Goal: Task Accomplishment & Management: Use online tool/utility

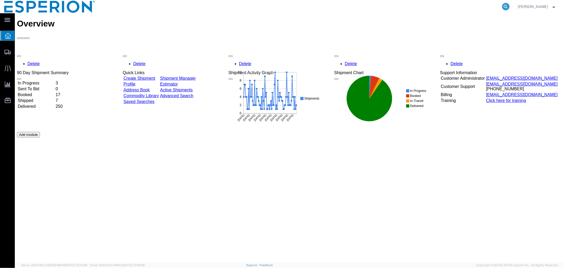
click at [505, 6] on icon at bounding box center [505, 6] width 7 height 7
click at [473, 6] on input "search" at bounding box center [422, 6] width 161 height 13
paste input "927356781"
type input "927356781"
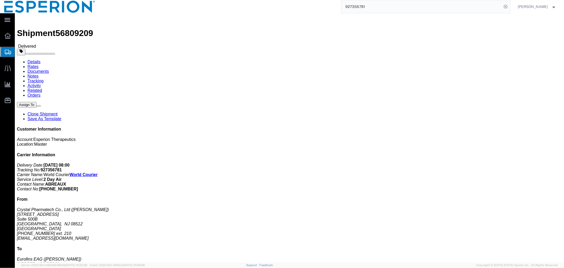
click link "Documents"
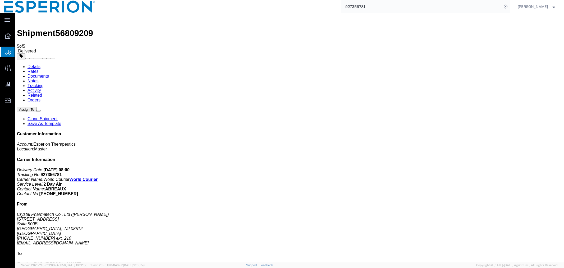
click at [64, 28] on span "56809209" at bounding box center [74, 33] width 38 height 10
copy span "56809209"
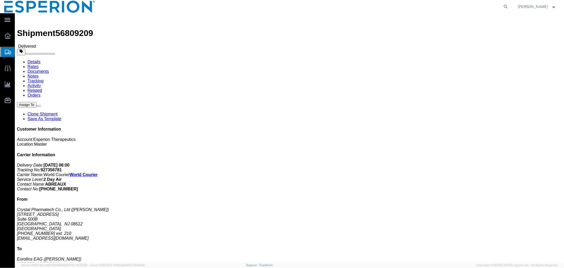
click link "Documents"
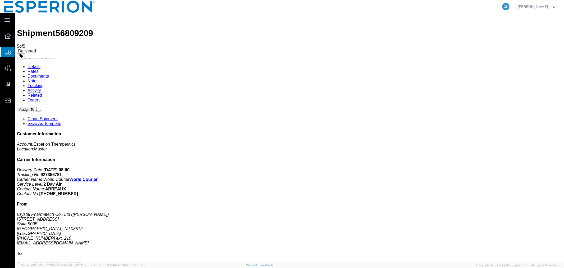
click at [504, 7] on icon at bounding box center [505, 6] width 7 height 7
click at [477, 5] on input "search" at bounding box center [422, 6] width 161 height 13
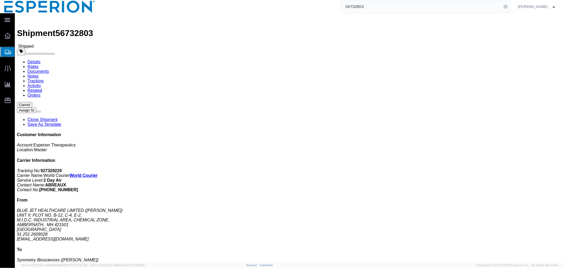
click link "Documents"
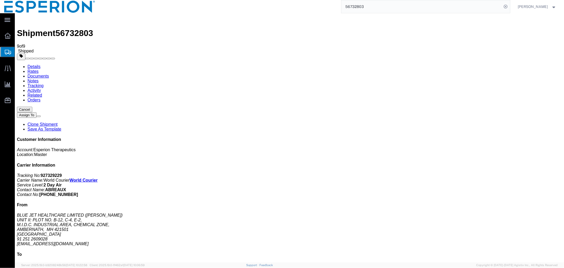
drag, startPoint x: 483, startPoint y: 8, endPoint x: 440, endPoint y: 9, distance: 43.7
click at [480, 9] on input "56732803" at bounding box center [422, 6] width 161 height 13
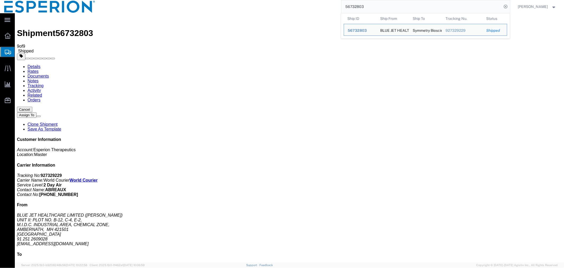
drag, startPoint x: 395, startPoint y: 11, endPoint x: 284, endPoint y: 2, distance: 110.9
click at [284, 2] on div "56732803 Ship ID Ship From Ship To Tracking Nu. Status Ship ID 56732803 Ship Fr…" at bounding box center [304, 6] width 411 height 13
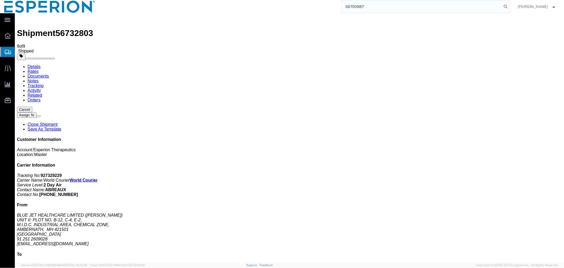
type input "56700987"
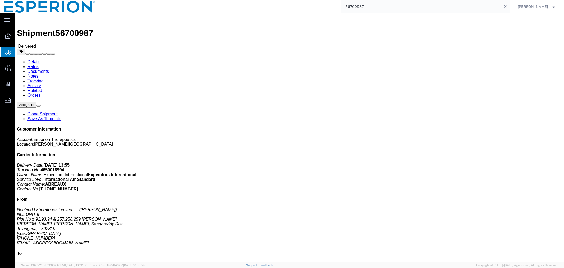
click link "Documents"
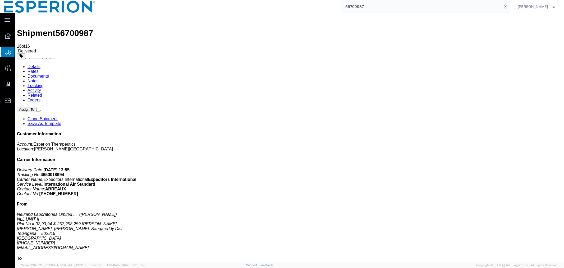
checkbox input "true"
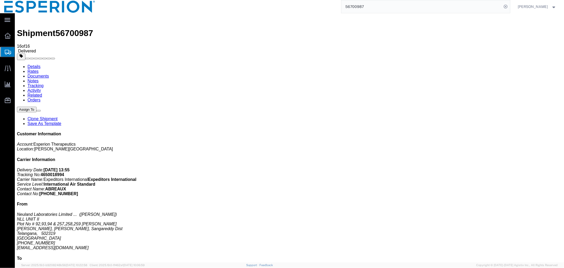
checkbox input "true"
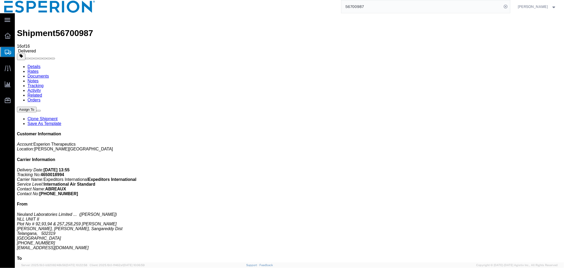
checkbox input "true"
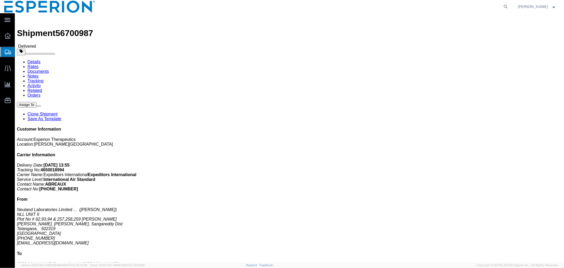
click link "Documents"
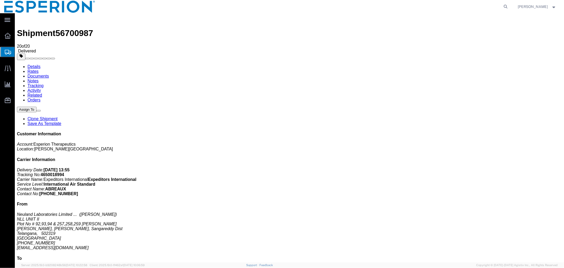
scroll to position [20, 0]
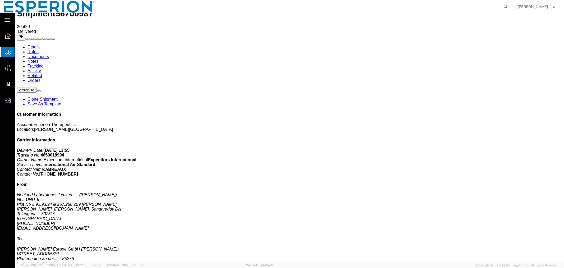
checkbox input "true"
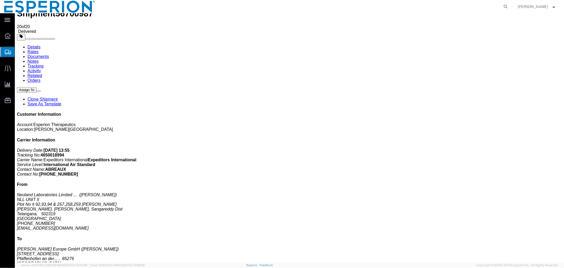
checkbox input "true"
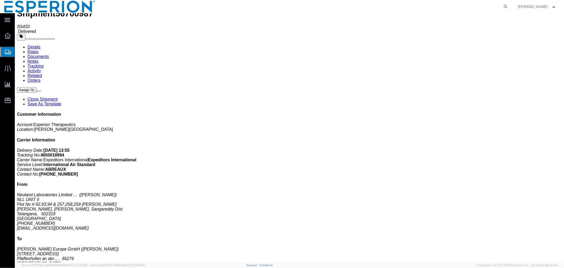
checkbox input "true"
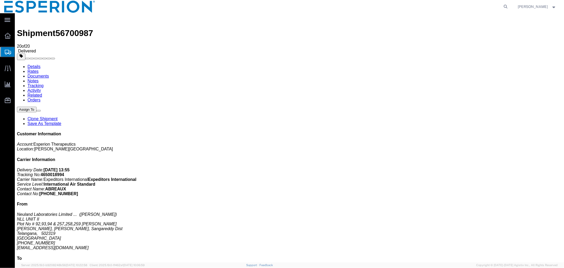
click at [35, 64] on link "Details" at bounding box center [33, 66] width 13 height 4
click at [8, 20] on icon at bounding box center [7, 20] width 6 height 4
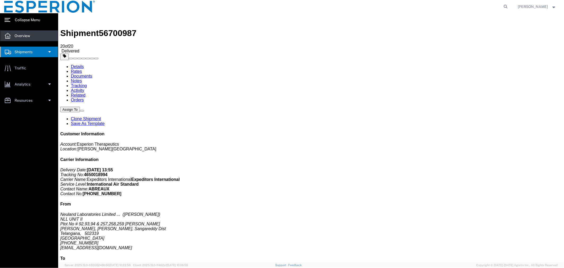
click at [20, 37] on span "Overview" at bounding box center [24, 35] width 19 height 11
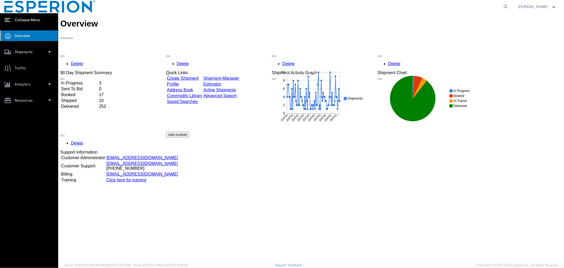
click at [79, 80] on td "In Progress" at bounding box center [79, 82] width 37 height 5
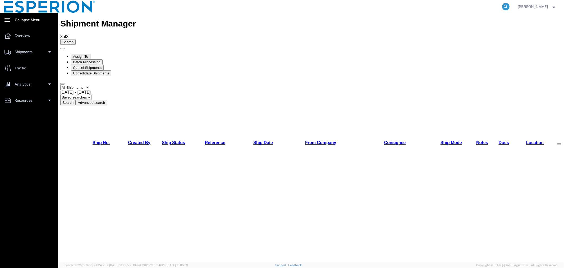
click at [504, 5] on icon at bounding box center [505, 6] width 7 height 7
click at [436, 6] on input "search" at bounding box center [422, 6] width 161 height 13
paste input "56807181"
type input "56807181"
click at [505, 7] on icon at bounding box center [505, 6] width 7 height 7
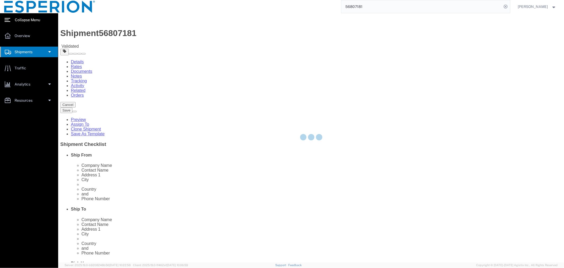
select select
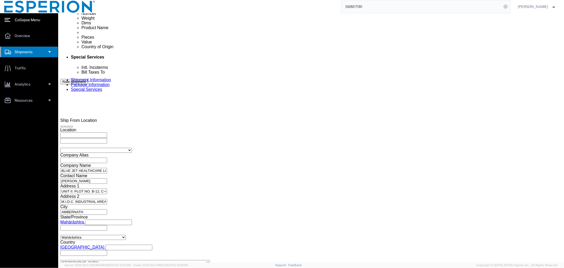
scroll to position [320, 0]
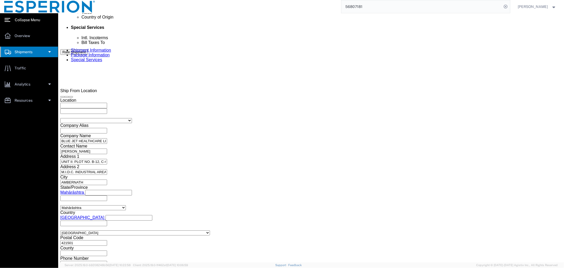
click button "Continue"
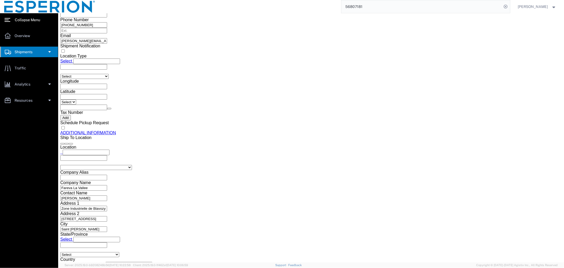
scroll to position [644, 0]
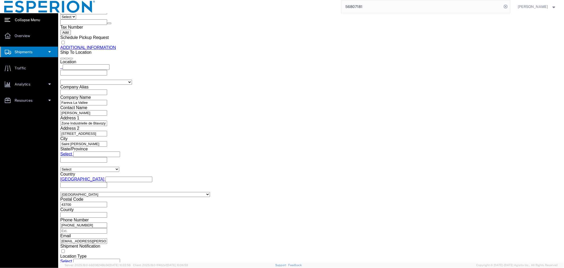
click button "Continue"
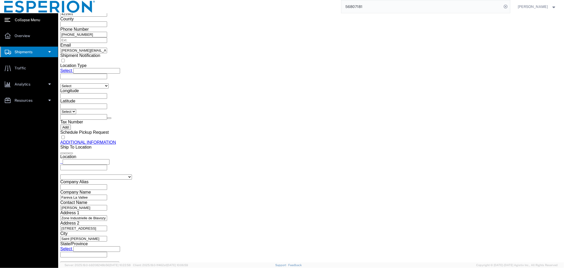
click button "Rate Shipment"
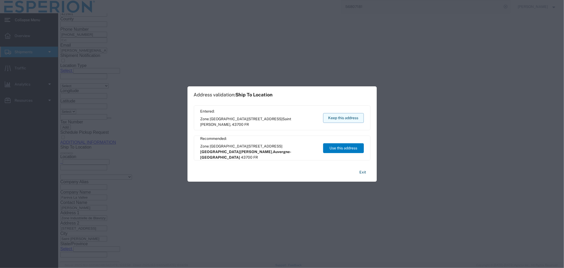
click at [350, 119] on button "Keep this address" at bounding box center [343, 118] width 41 height 10
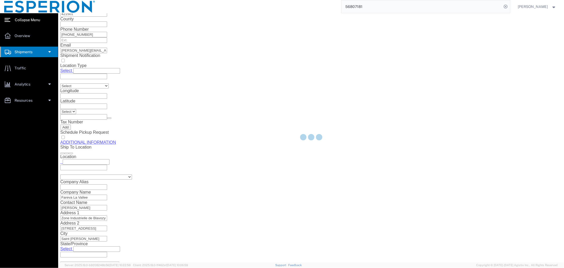
scroll to position [0, 0]
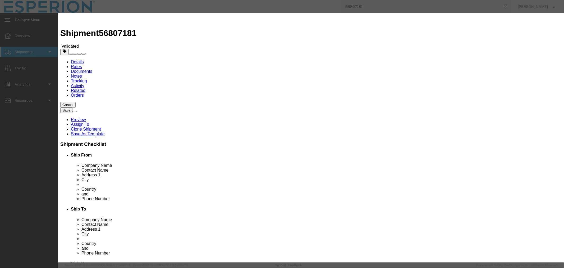
select select "59"
select select "553"
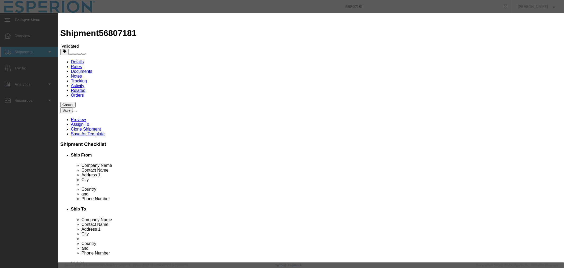
paste input "42C0058795"
type input "42C0058795"
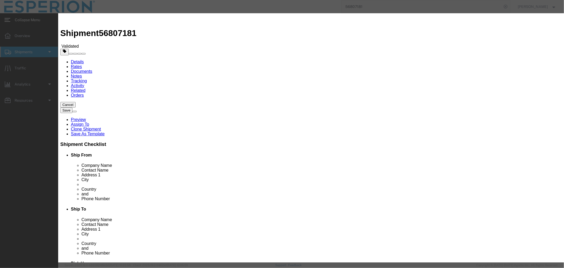
type input "ABREAUX"
type input "666-666-6666"
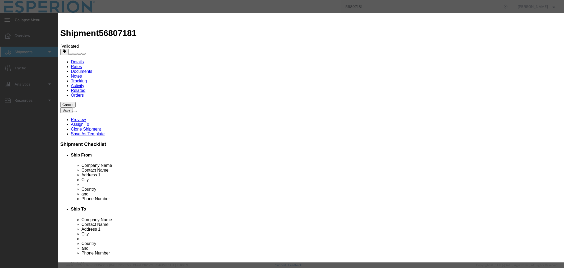
select select "0800"
type input "09/26/2025"
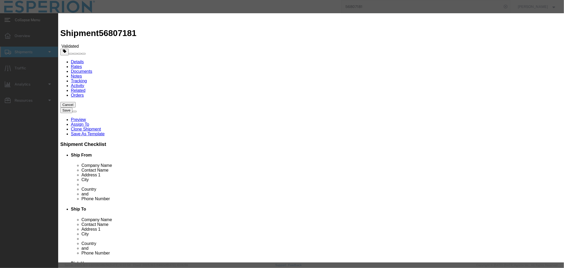
select select "0600"
select select "INTRANST"
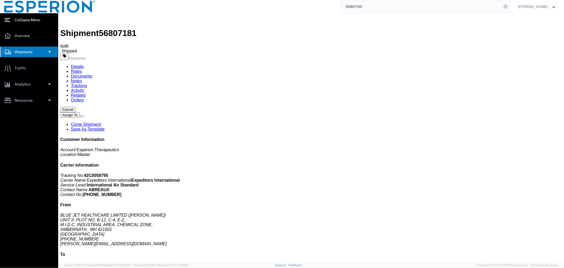
click at [73, 64] on link "Details" at bounding box center [77, 66] width 13 height 4
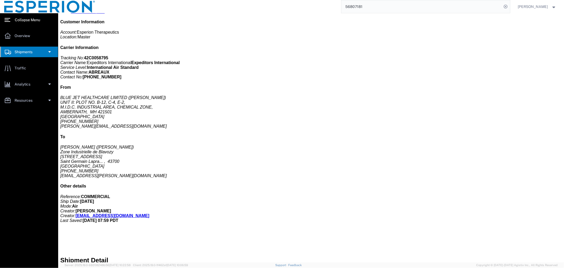
scroll to position [176, 0]
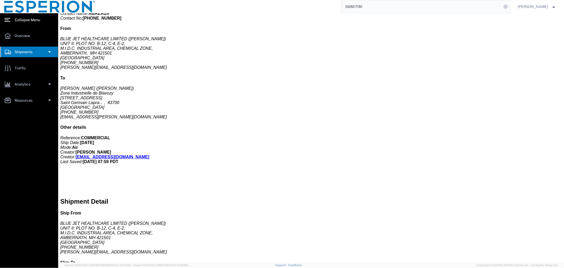
drag, startPoint x: 39, startPoint y: 94, endPoint x: 28, endPoint y: 94, distance: 10.9
click p "Pieces: 818.26 Kilogram"
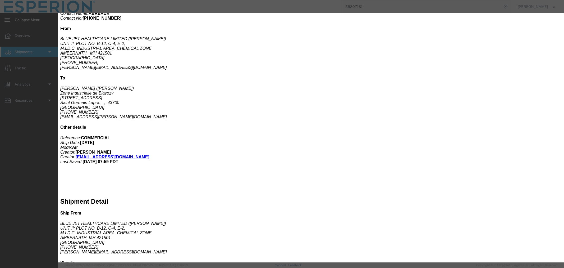
click button "button"
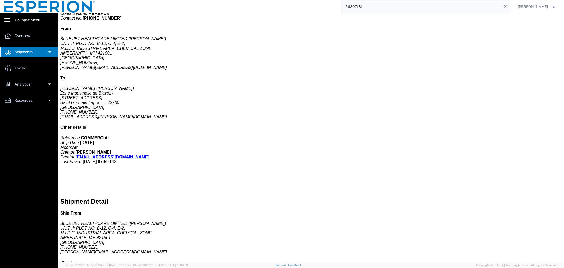
click p "Category: PHARMA"
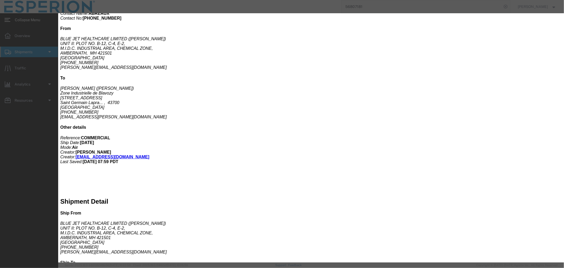
click icon "button"
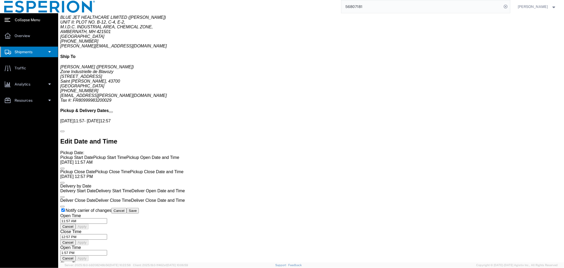
scroll to position [411, 0]
